Goal: Book appointment/travel/reservation

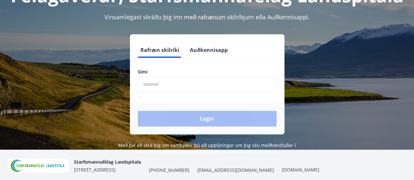
scroll to position [65, 0]
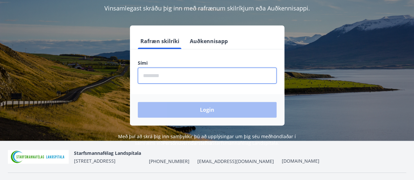
click at [184, 76] on input "phone" at bounding box center [207, 76] width 139 height 16
type input "********"
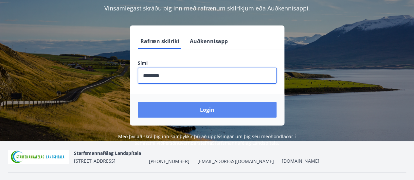
click at [202, 117] on button "Login" at bounding box center [207, 110] width 139 height 16
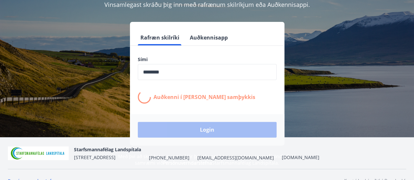
scroll to position [81, 0]
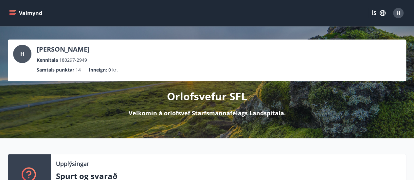
click at [11, 14] on icon "menu" at bounding box center [12, 14] width 6 height 1
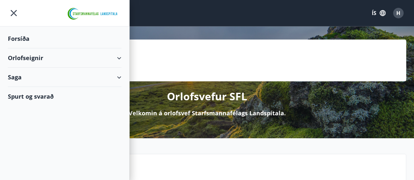
click at [123, 63] on div "Orlofseignir" at bounding box center [64, 57] width 129 height 19
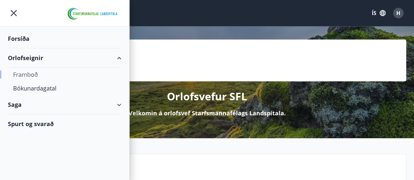
click at [33, 76] on div "Framboð" at bounding box center [64, 75] width 103 height 14
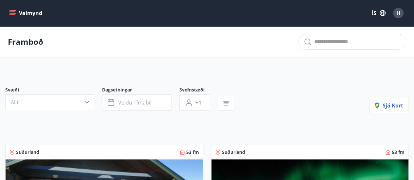
click at [11, 10] on icon "menu" at bounding box center [12, 10] width 7 height 1
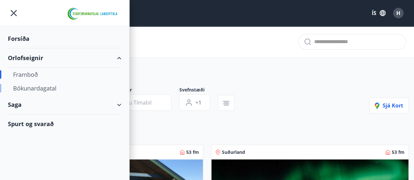
click at [57, 87] on div "Bókunardagatal" at bounding box center [64, 89] width 103 height 14
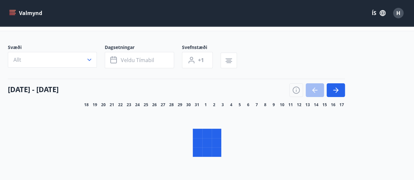
scroll to position [33, 0]
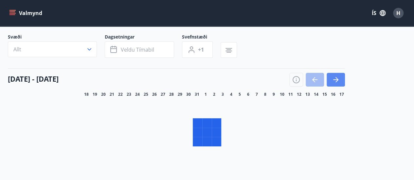
click at [334, 80] on icon "button" at bounding box center [336, 80] width 8 height 8
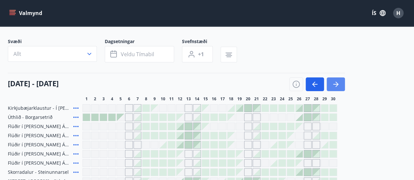
click at [340, 83] on button "button" at bounding box center [336, 85] width 18 height 14
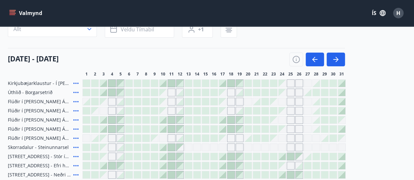
scroll to position [68, 0]
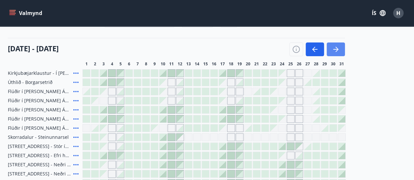
click at [336, 46] on icon "button" at bounding box center [336, 50] width 8 height 8
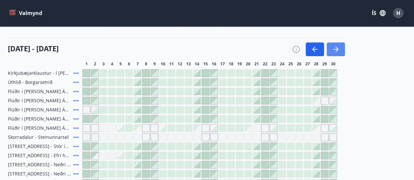
click at [334, 49] on icon "button" at bounding box center [335, 49] width 5 height 1
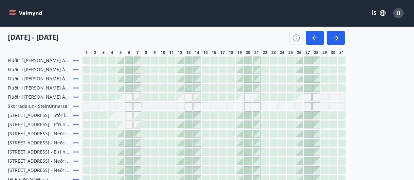
scroll to position [84, 0]
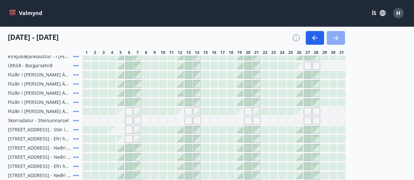
click at [340, 38] on button "button" at bounding box center [336, 38] width 18 height 14
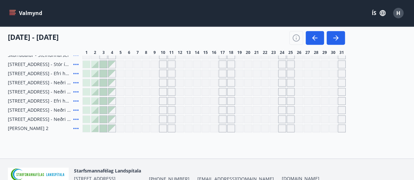
scroll to position [52, 0]
